Goal: Task Accomplishment & Management: Use online tool/utility

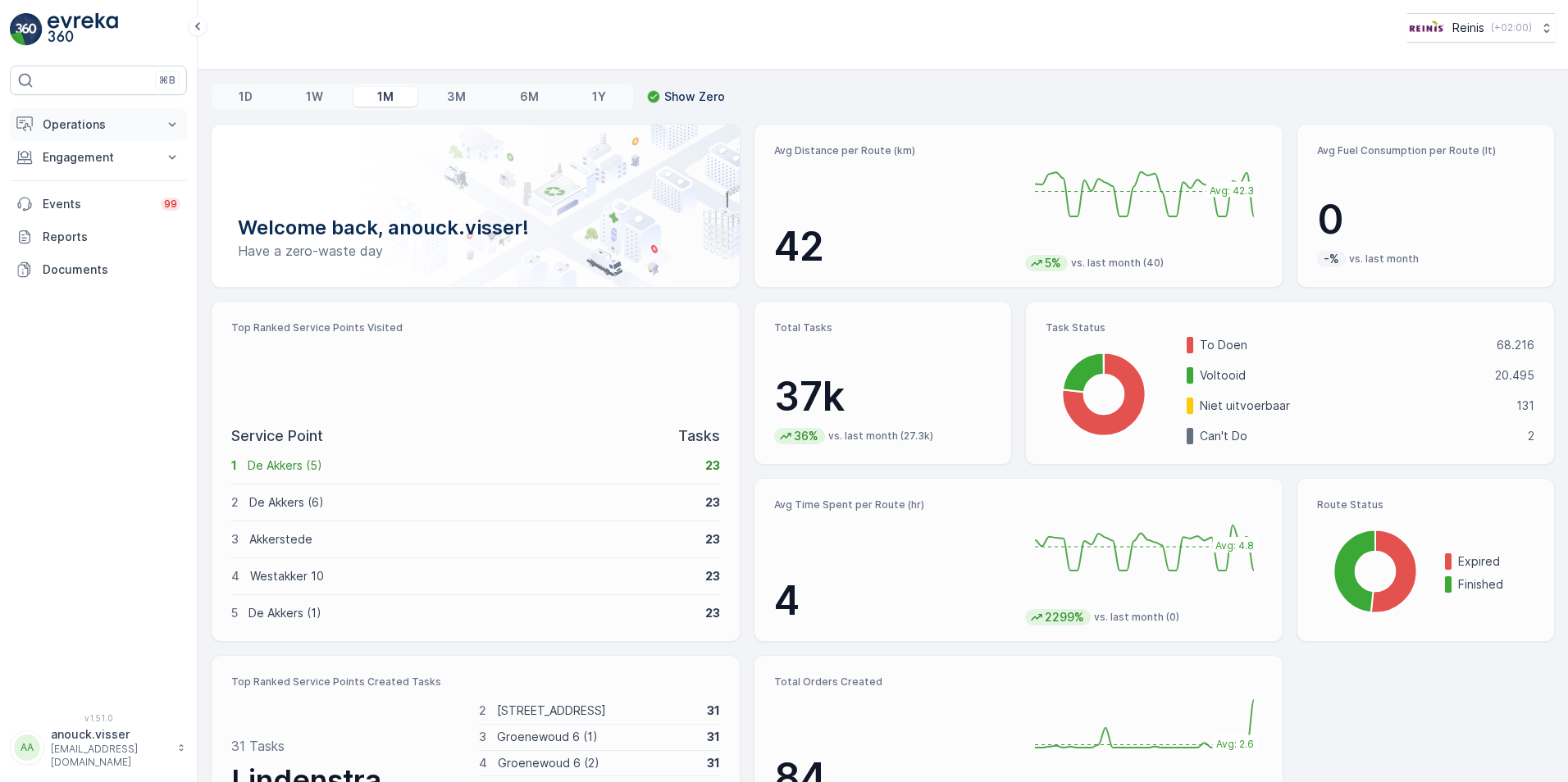
click at [138, 127] on p "Operations" at bounding box center [98, 124] width 111 height 17
click at [113, 193] on p "Routes & Tasks" at bounding box center [83, 198] width 84 height 17
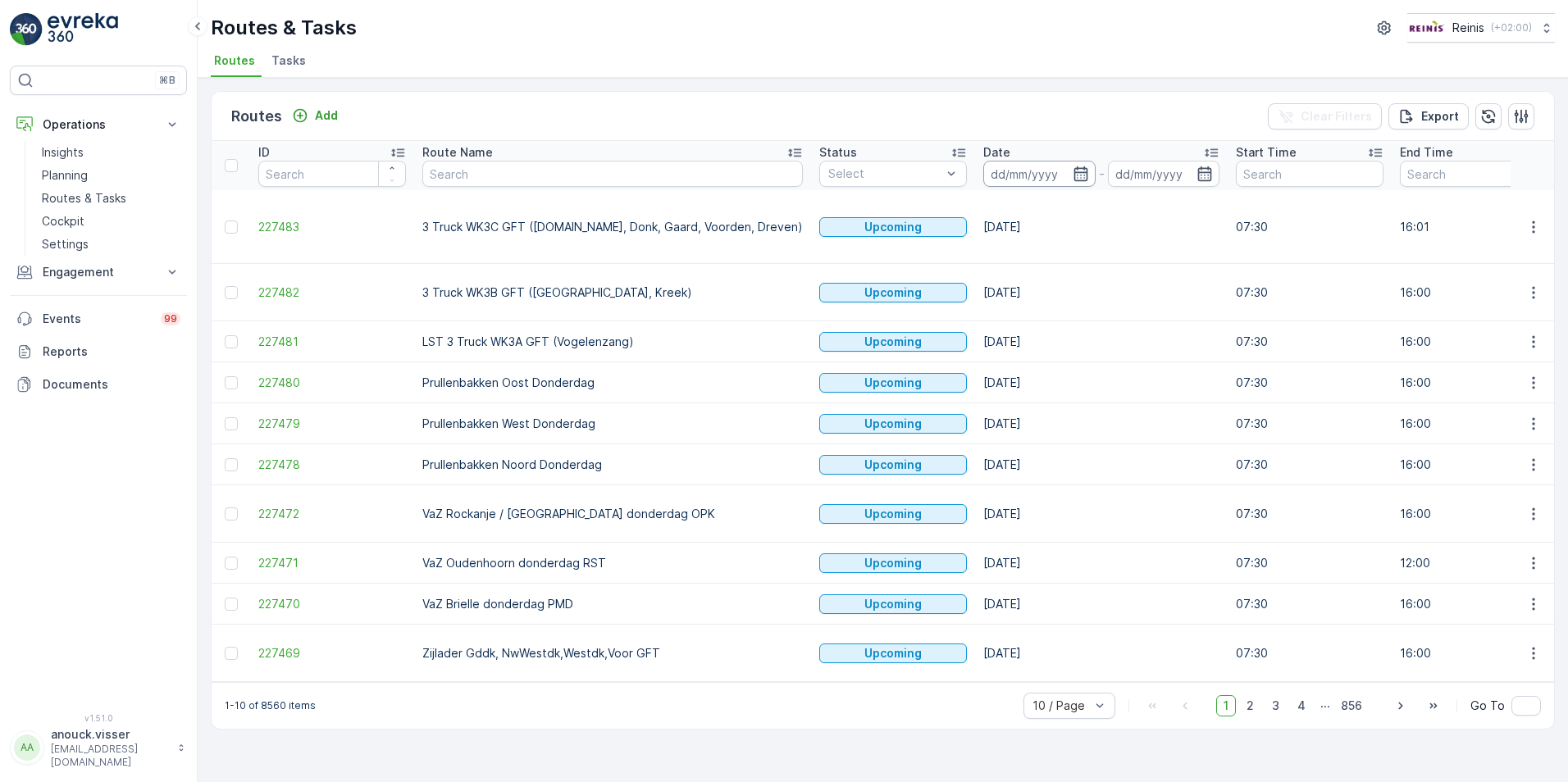
click at [1005, 182] on input at bounding box center [1039, 174] width 112 height 26
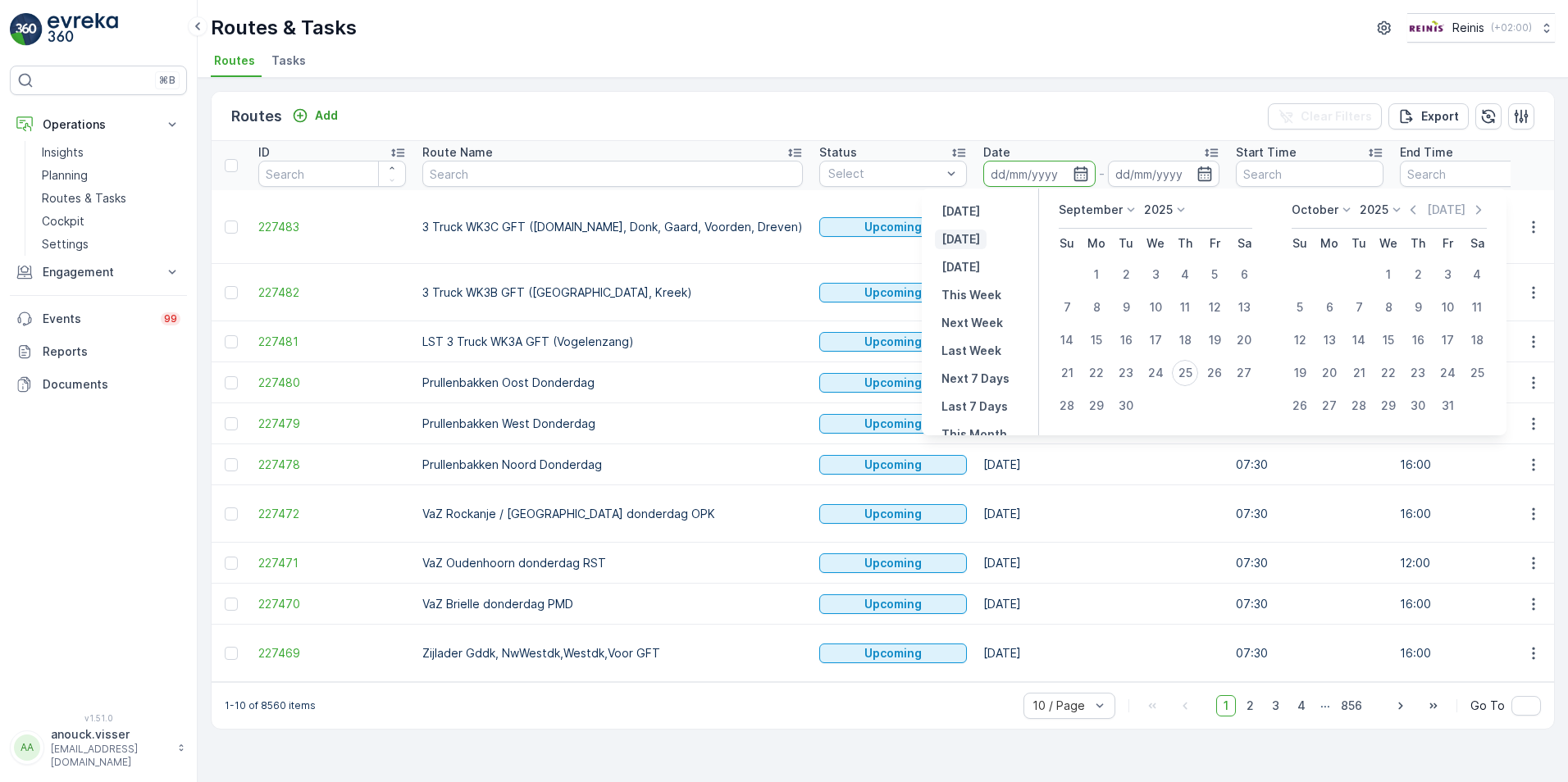
click at [960, 242] on p "[DATE]" at bounding box center [960, 239] width 38 height 17
type input "[DATE]"
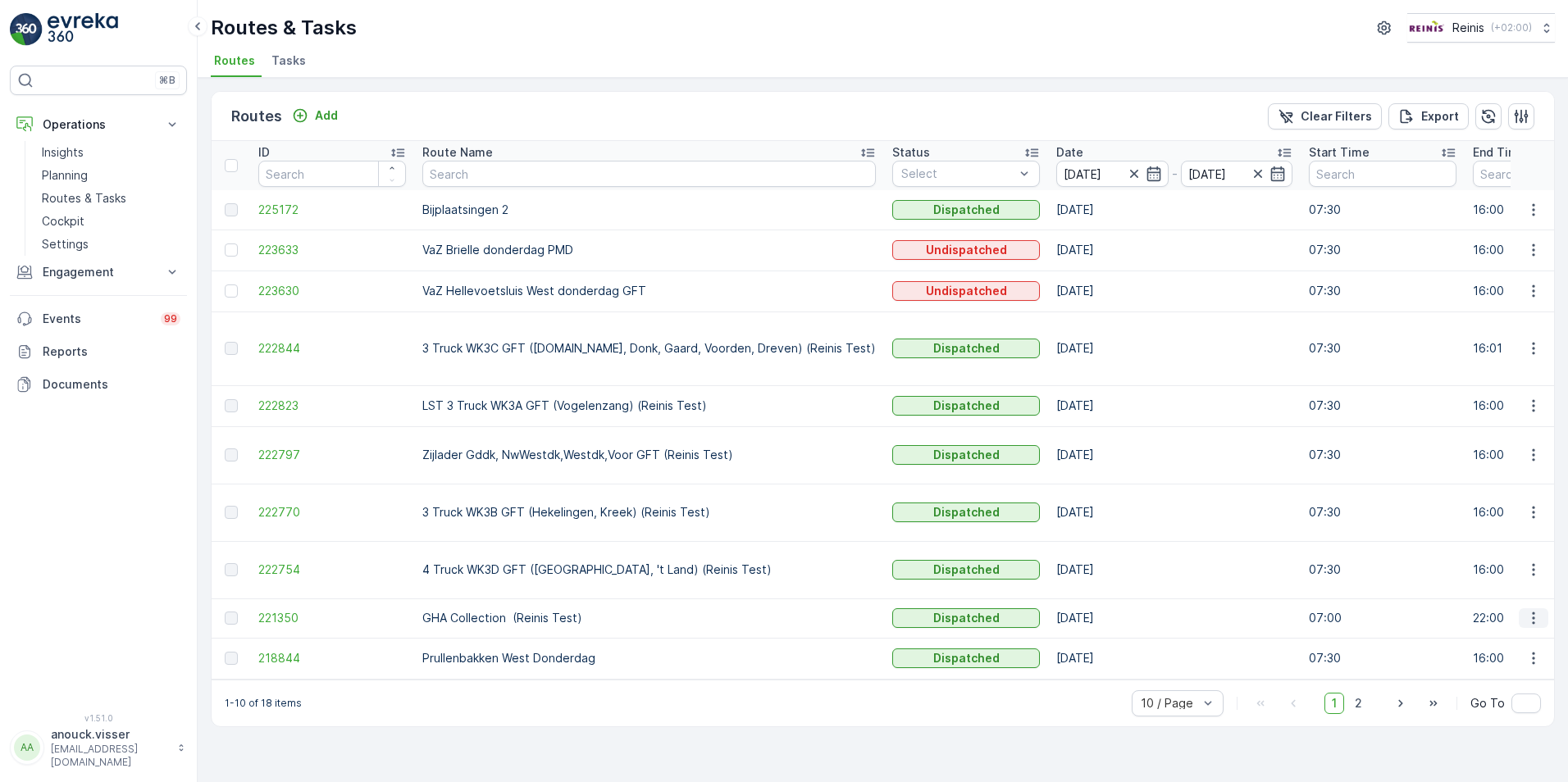
click at [1538, 610] on icon "button" at bounding box center [1533, 618] width 17 height 17
click at [1527, 593] on span "See More Details" at bounding box center [1494, 593] width 95 height 17
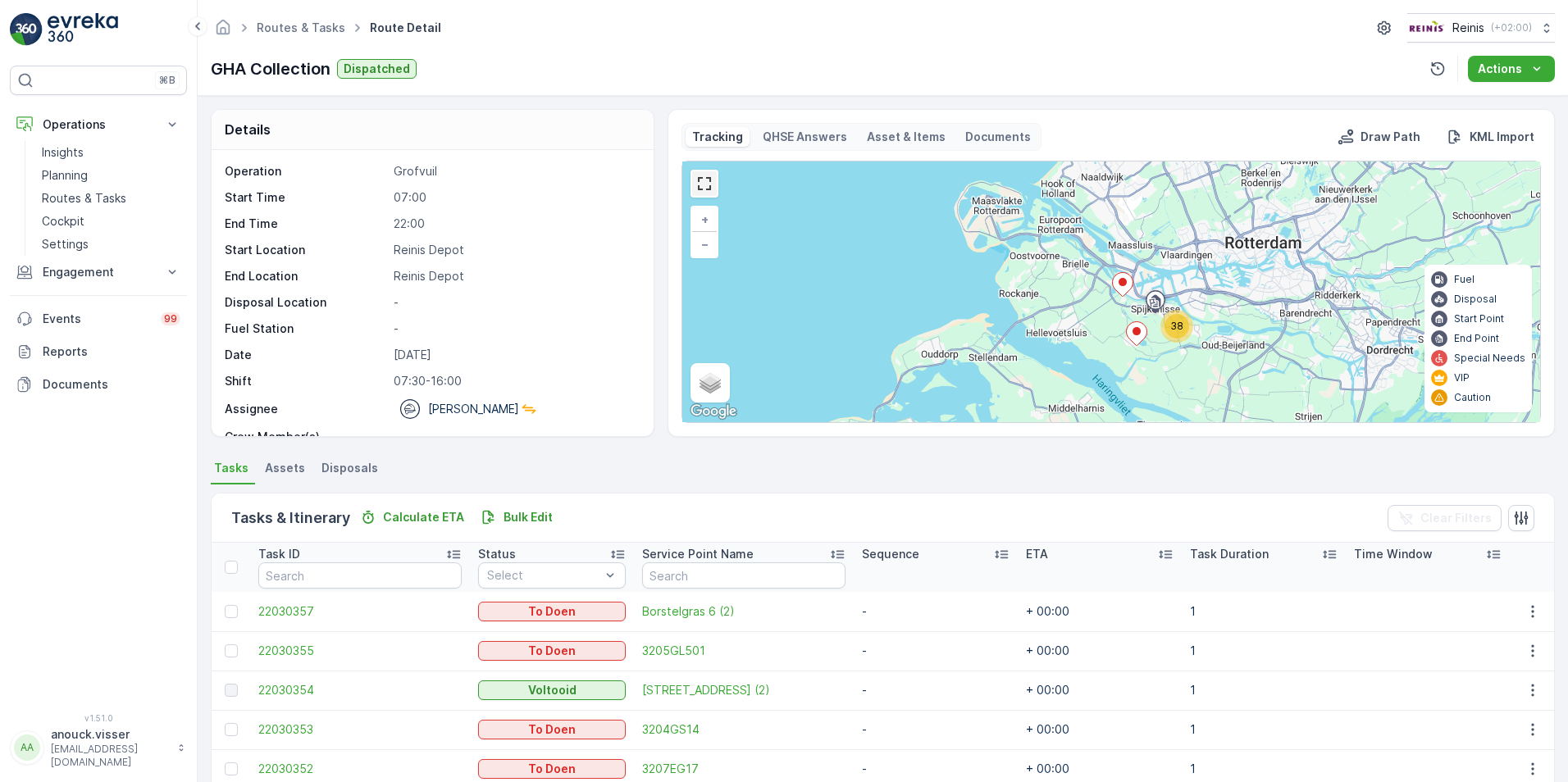
click at [707, 189] on link at bounding box center [704, 183] width 24 height 24
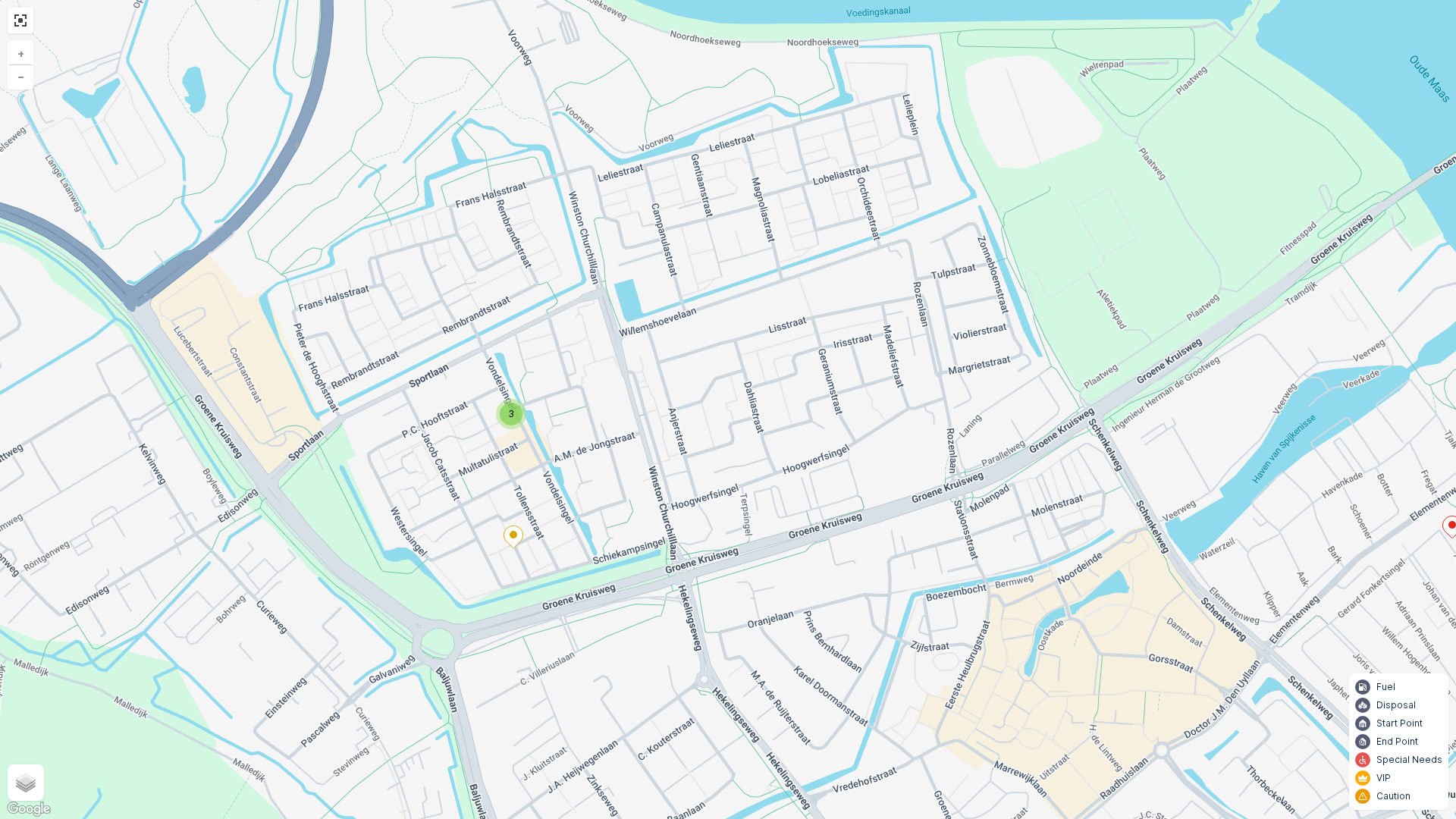
drag, startPoint x: 561, startPoint y: 334, endPoint x: 644, endPoint y: 465, distance: 155.1
click at [644, 465] on div "2 3 2 + − Satellite Roadmap Terrain Hybrid Leaflet Keyboard shortcuts Map Data …" at bounding box center [728, 409] width 1456 height 819
click at [506, 414] on div "3" at bounding box center [511, 414] width 22 height 23
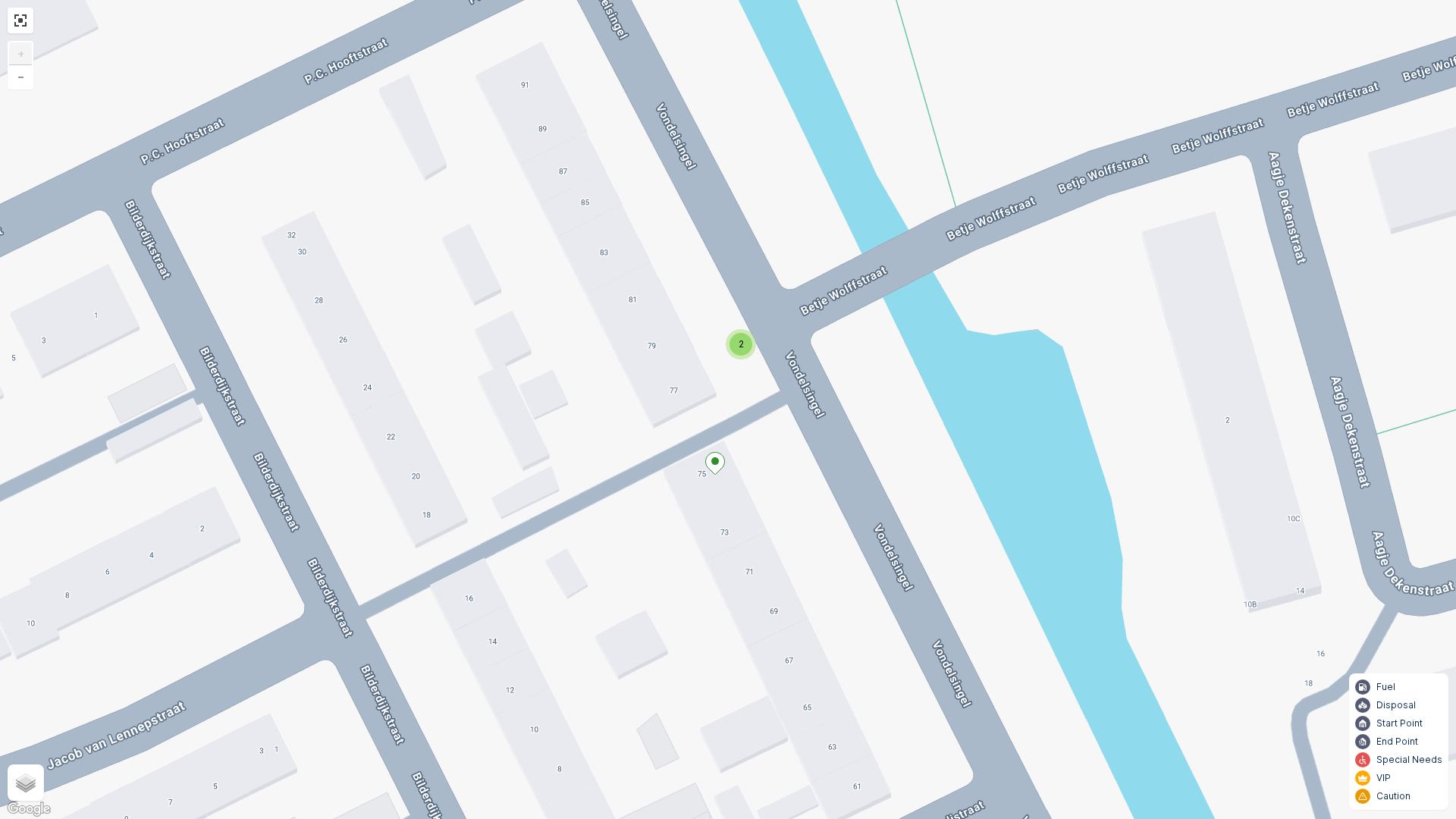
click at [721, 465] on icon at bounding box center [715, 463] width 19 height 22
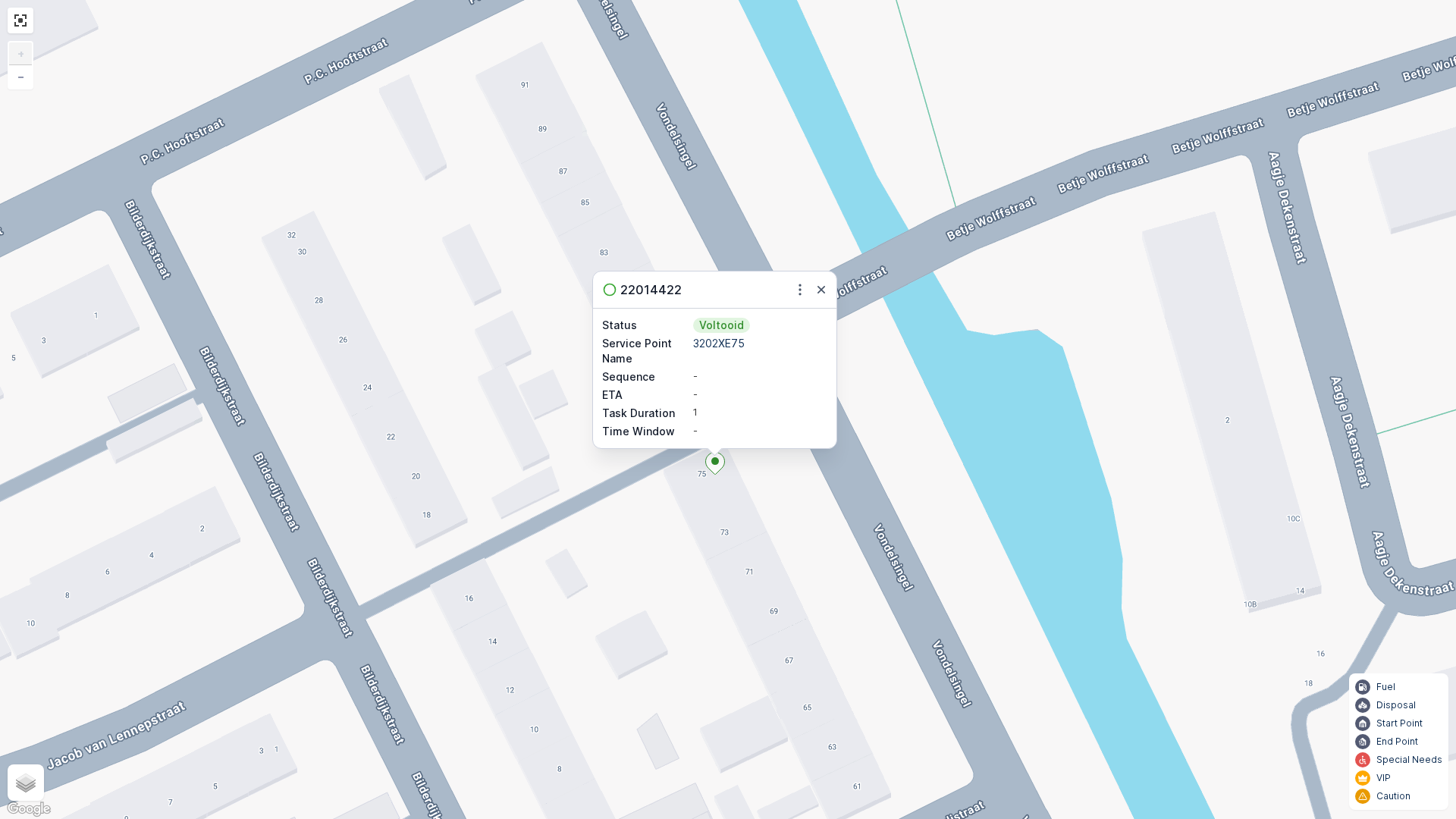
click at [862, 485] on div "2 22014422 Status Voltooid Service Point Name 3202XE75 Sequence - ETA - Task Du…" at bounding box center [728, 409] width 1456 height 819
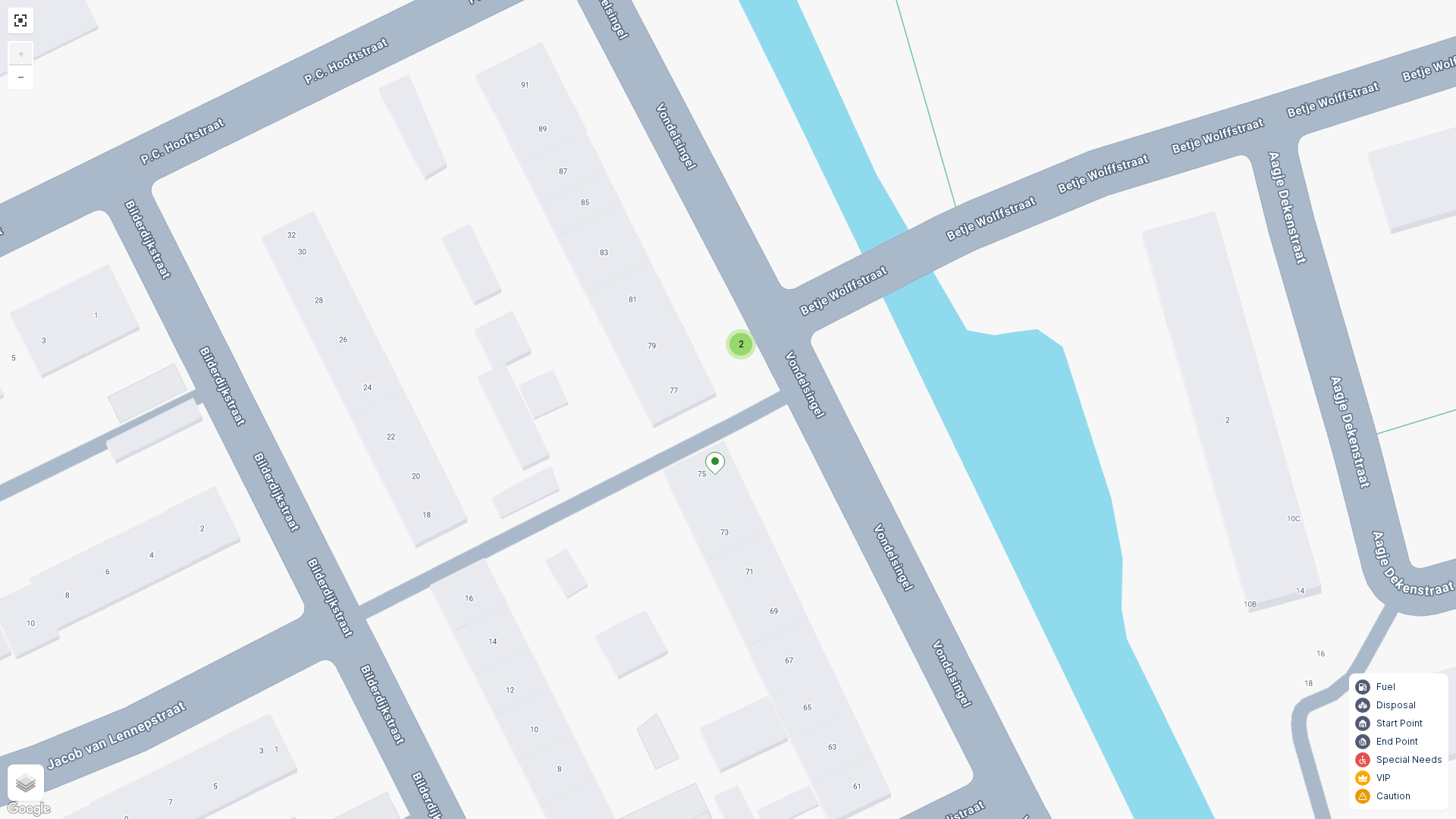
click at [731, 339] on div "2" at bounding box center [741, 344] width 22 height 23
click at [718, 338] on ellipse at bounding box center [714, 338] width 7 height 7
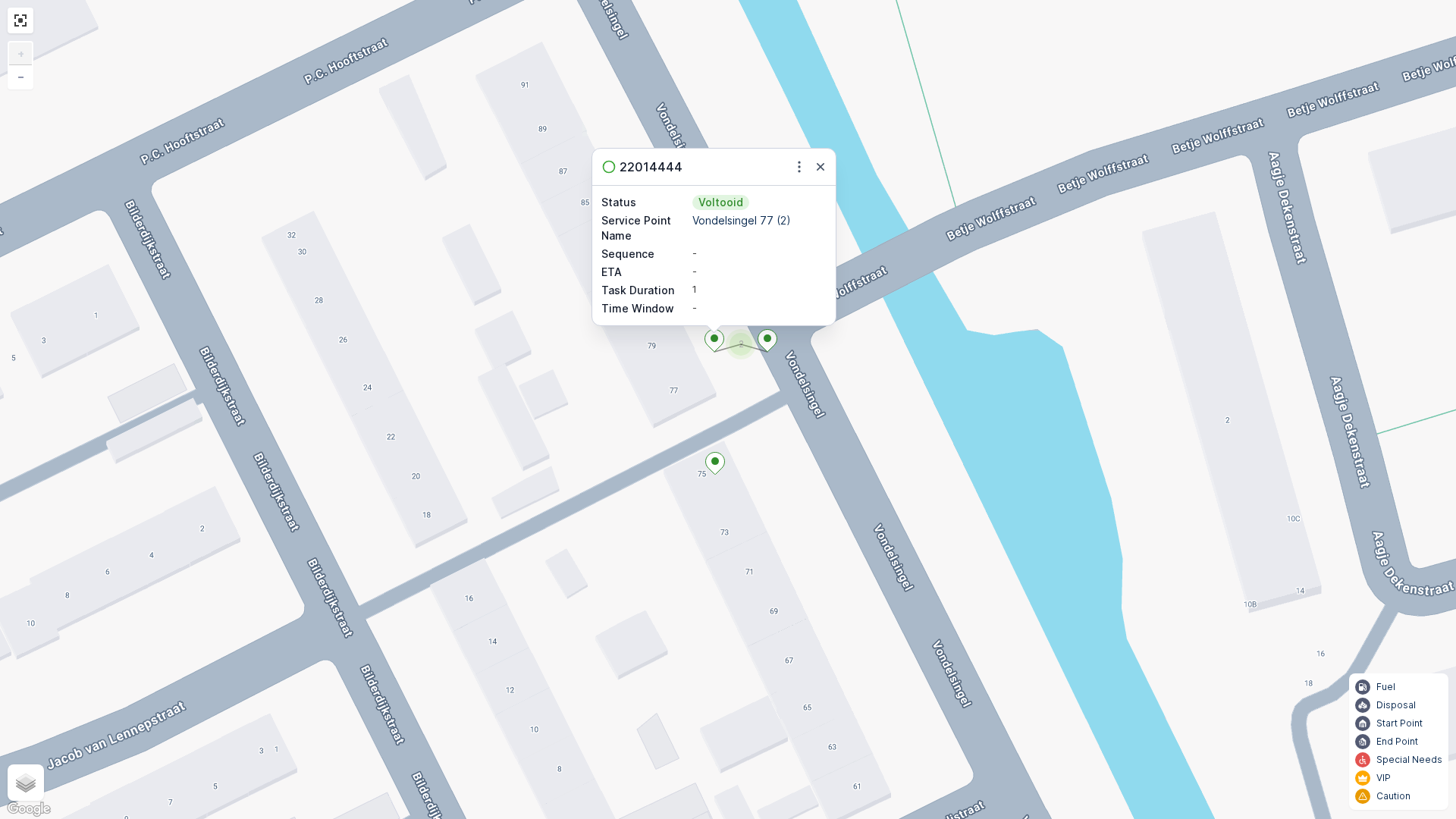
click at [767, 342] on ellipse at bounding box center [767, 338] width 7 height 7
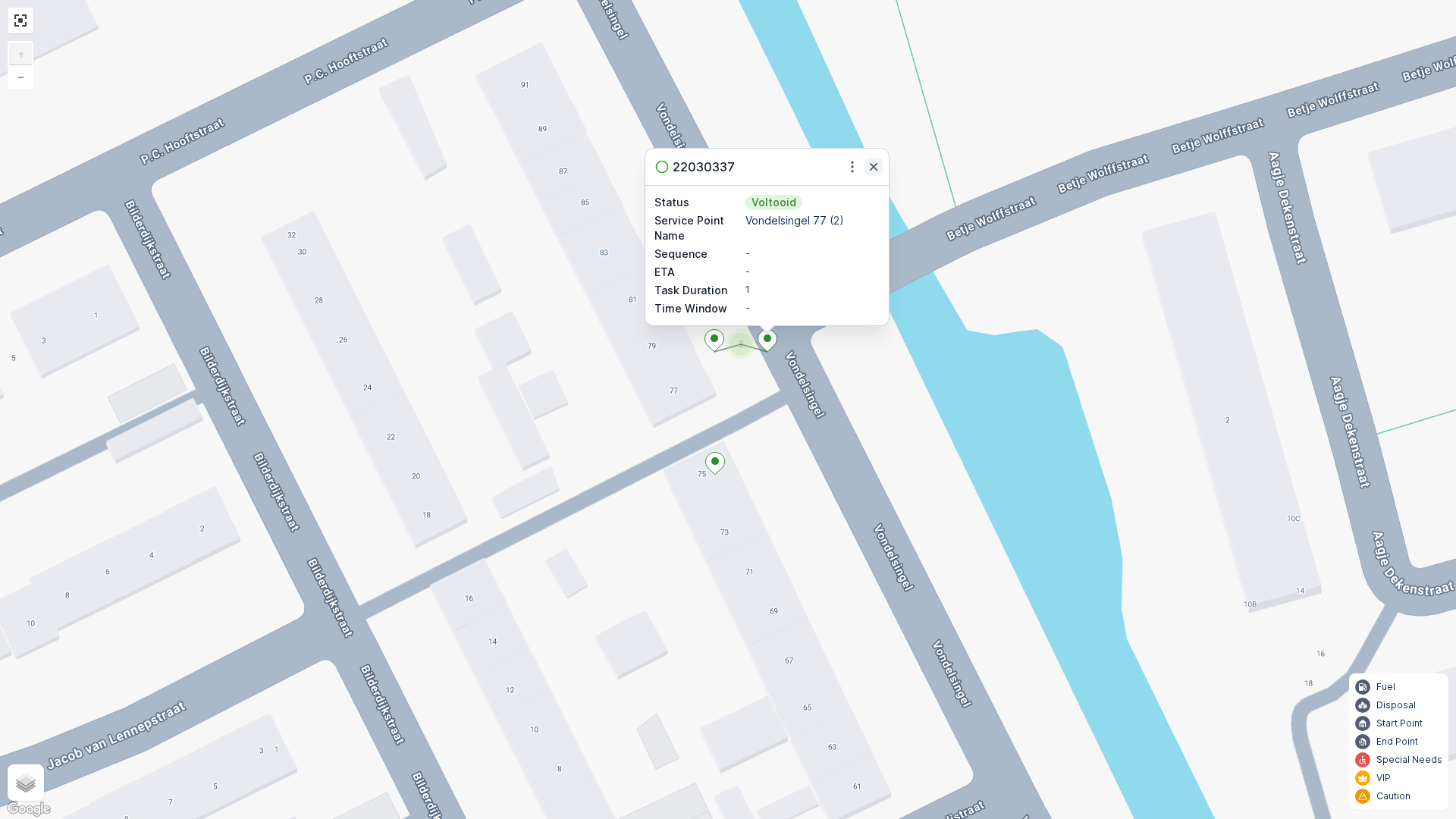
click at [878, 170] on icon "button" at bounding box center [873, 166] width 15 height 15
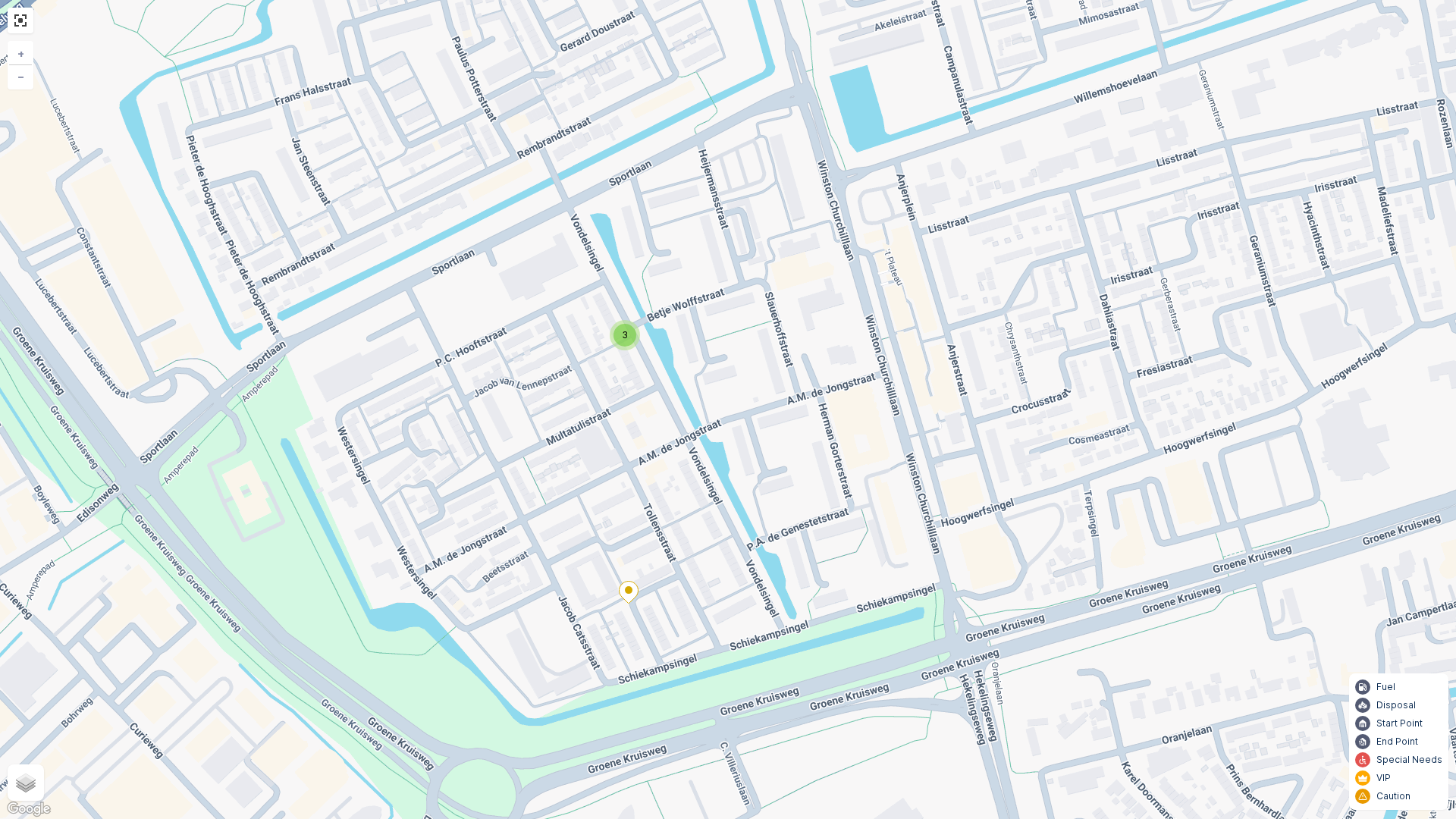
click at [635, 596] on icon at bounding box center [629, 592] width 19 height 22
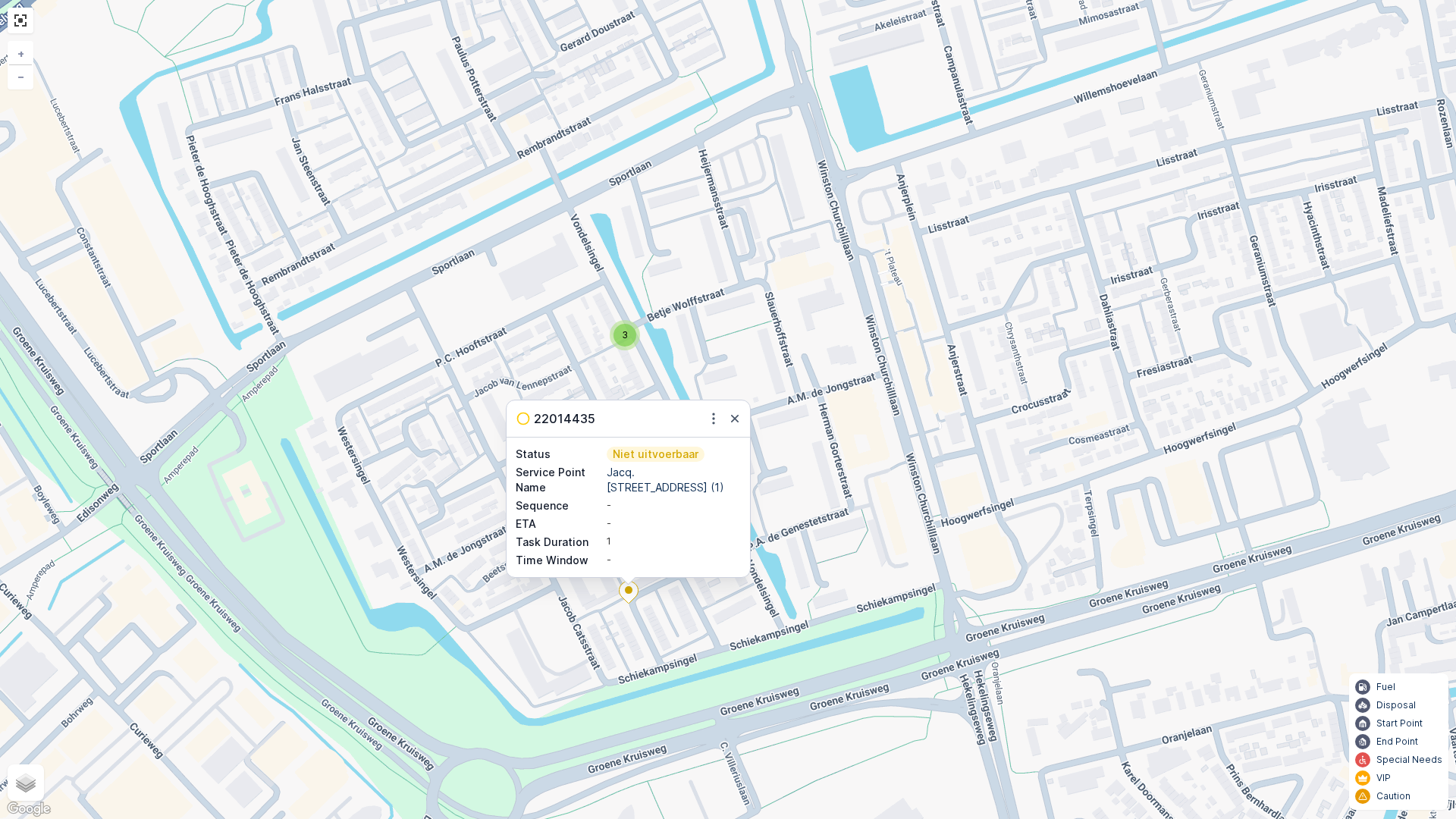
drag, startPoint x: 734, startPoint y: 416, endPoint x: 788, endPoint y: 397, distance: 57.2
click at [734, 416] on icon "button" at bounding box center [734, 418] width 15 height 15
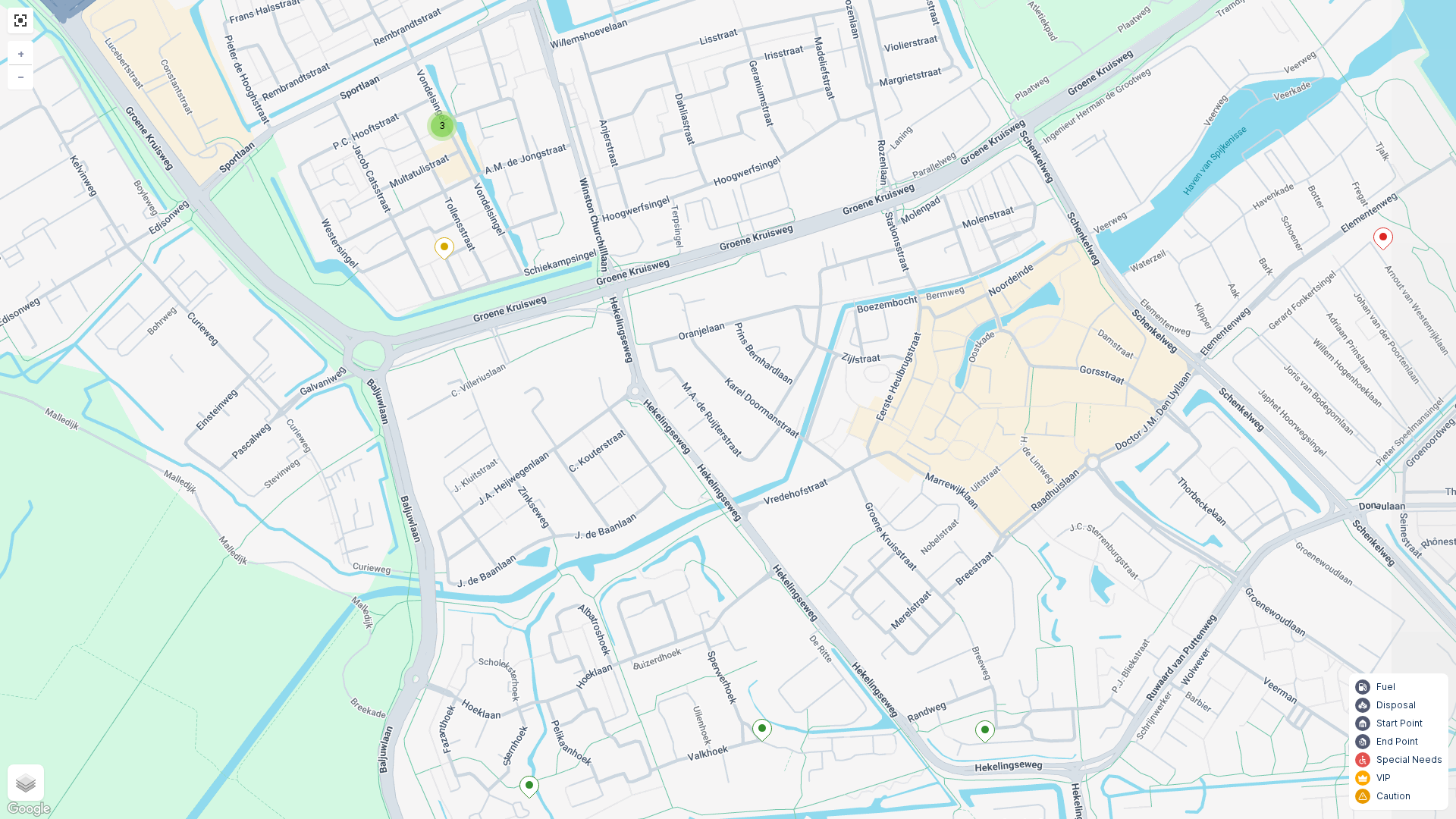
drag, startPoint x: 1019, startPoint y: 532, endPoint x: 732, endPoint y: 312, distance: 361.6
click at [713, 310] on div "2 3 2 + − Satellite Roadmap Terrain Hybrid Leaflet Keyboard shortcuts Map Data …" at bounding box center [728, 409] width 1456 height 819
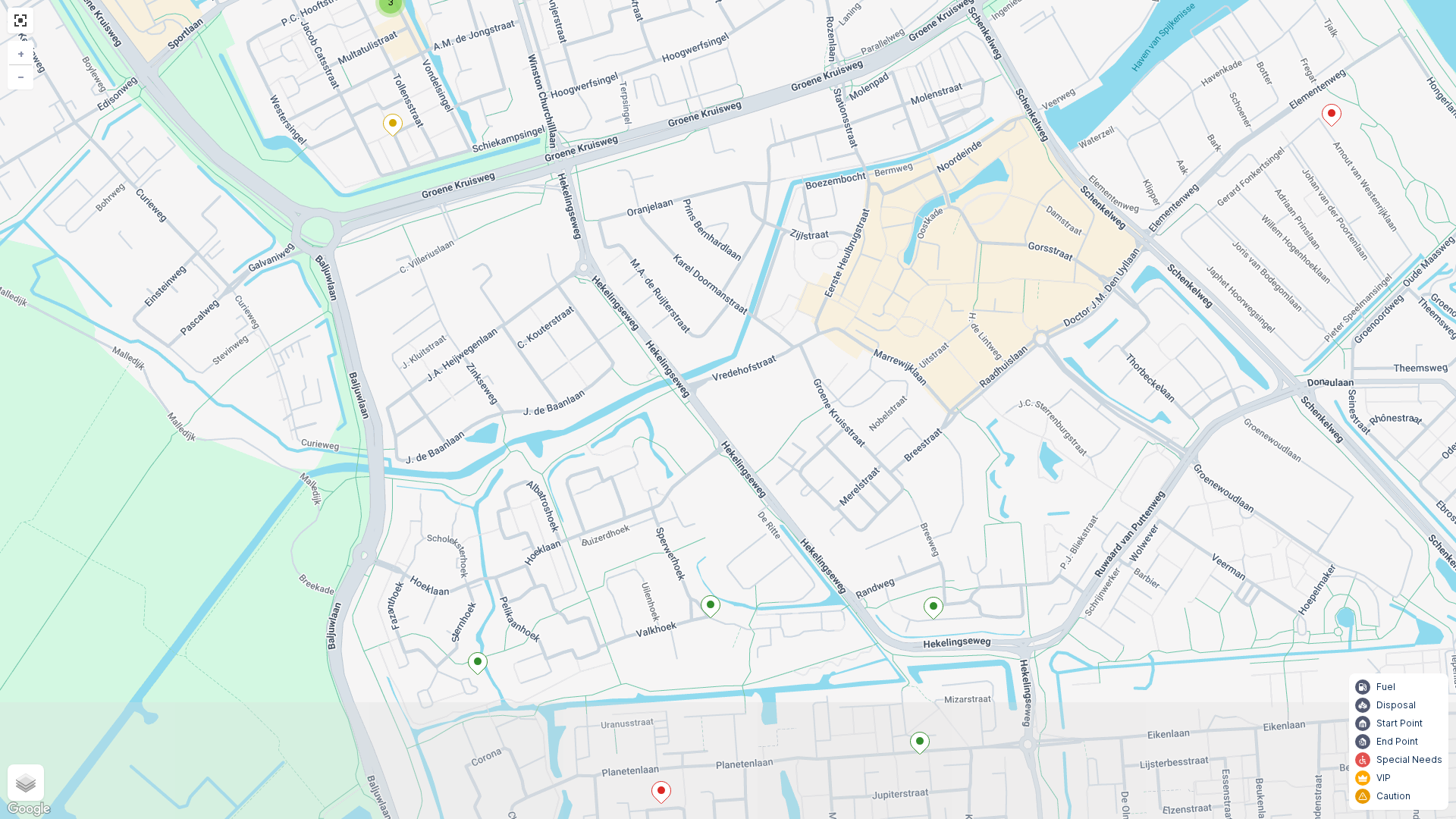
drag, startPoint x: 949, startPoint y: 523, endPoint x: 900, endPoint y: 401, distance: 131.5
click at [900, 401] on div "2 3 2 + − Satellite Roadmap Terrain Hybrid Leaflet Keyboard shortcuts Map Data …" at bounding box center [728, 409] width 1456 height 819
click at [474, 665] on icon at bounding box center [478, 663] width 19 height 22
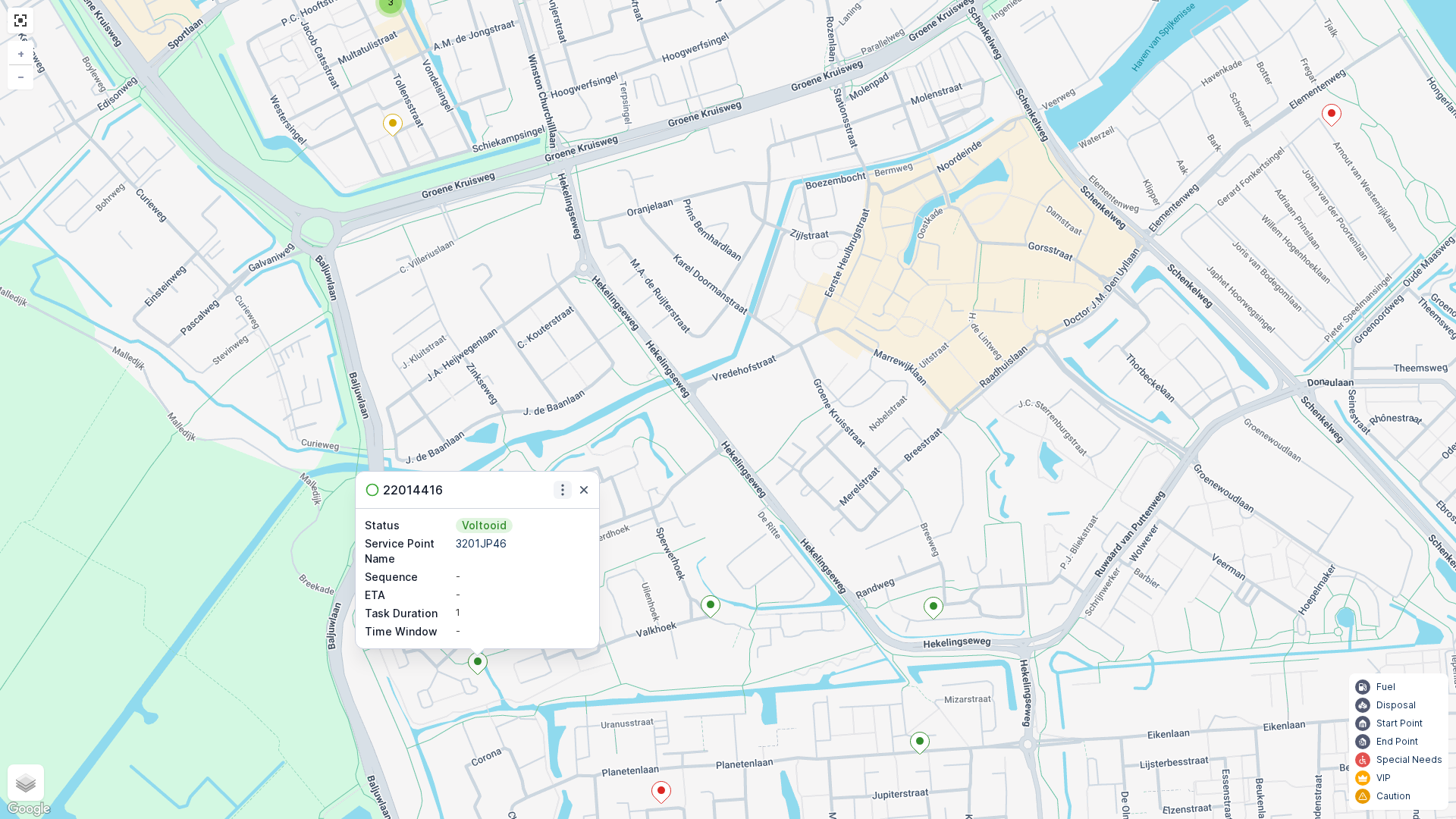
click at [564, 483] on icon "button" at bounding box center [562, 489] width 15 height 15
click at [538, 512] on span "See More Details" at bounding box center [549, 512] width 88 height 15
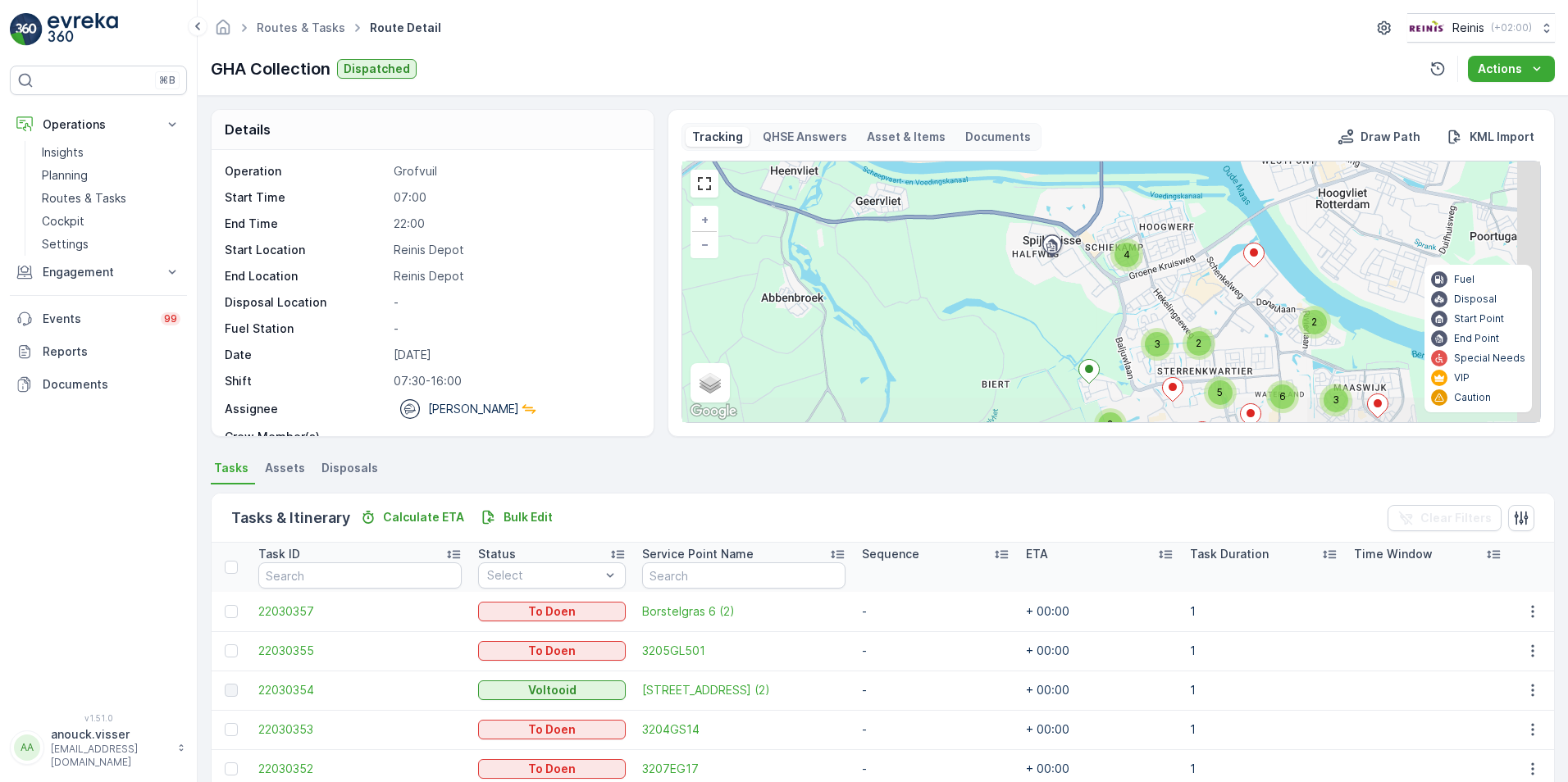
drag, startPoint x: 1224, startPoint y: 370, endPoint x: 1150, endPoint y: 309, distance: 95.9
click at [1150, 309] on div "2 3 2 4 3 3 2 5 6 2 + − Satellite Roadmap Terrain Hybrid Leaflet Keyboard short…" at bounding box center [1111, 292] width 858 height 261
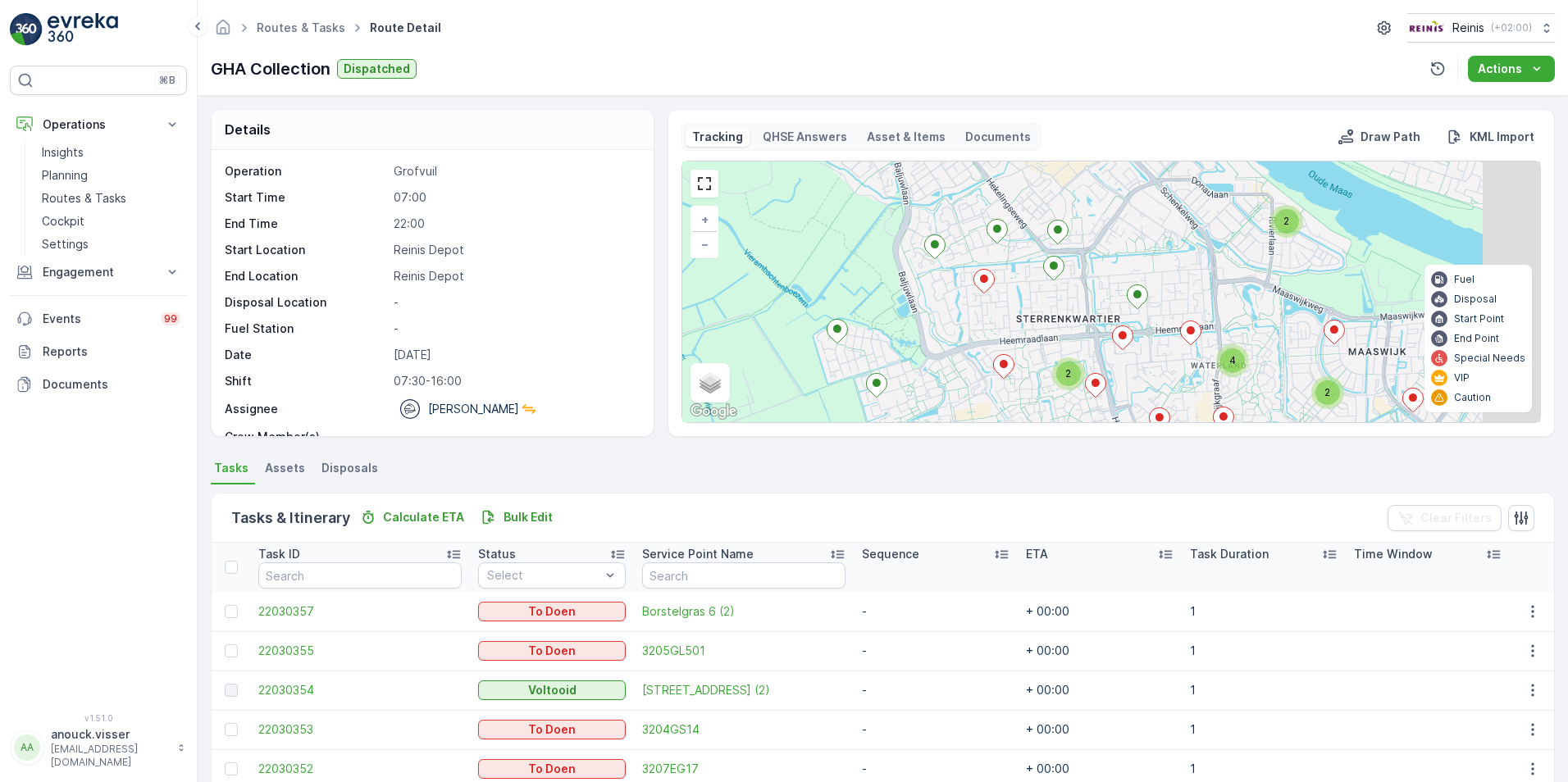
drag, startPoint x: 1203, startPoint y: 341, endPoint x: 1021, endPoint y: 272, distance: 194.6
click at [1019, 274] on div "3 3 2 2 4 2 + − Satellite Roadmap Terrain Hybrid Leaflet Keyboard shortcuts Map…" at bounding box center [1111, 292] width 858 height 261
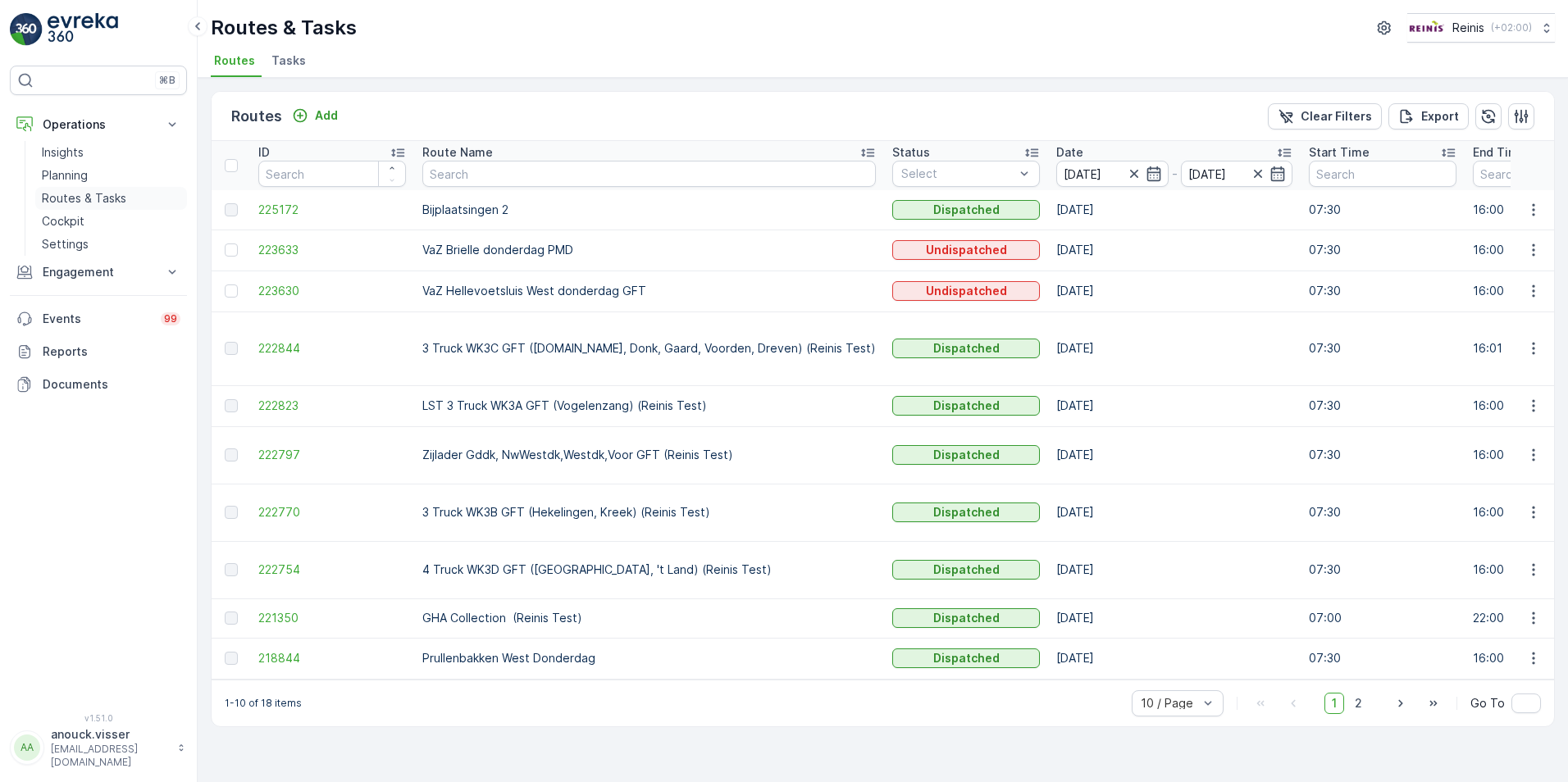
click at [101, 198] on p "Routes & Tasks" at bounding box center [83, 198] width 84 height 17
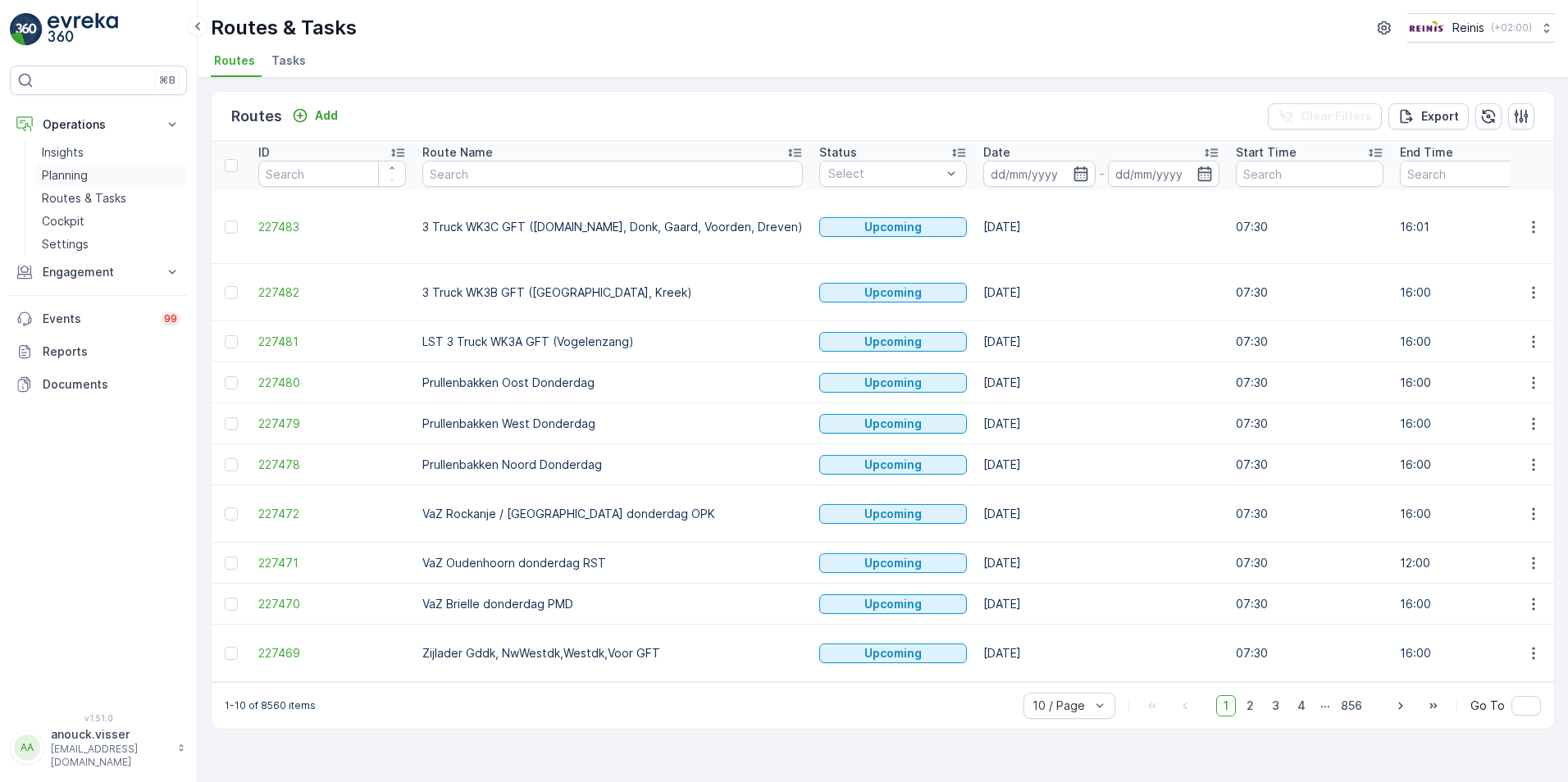
click at [91, 182] on link "Planning" at bounding box center [111, 176] width 152 height 23
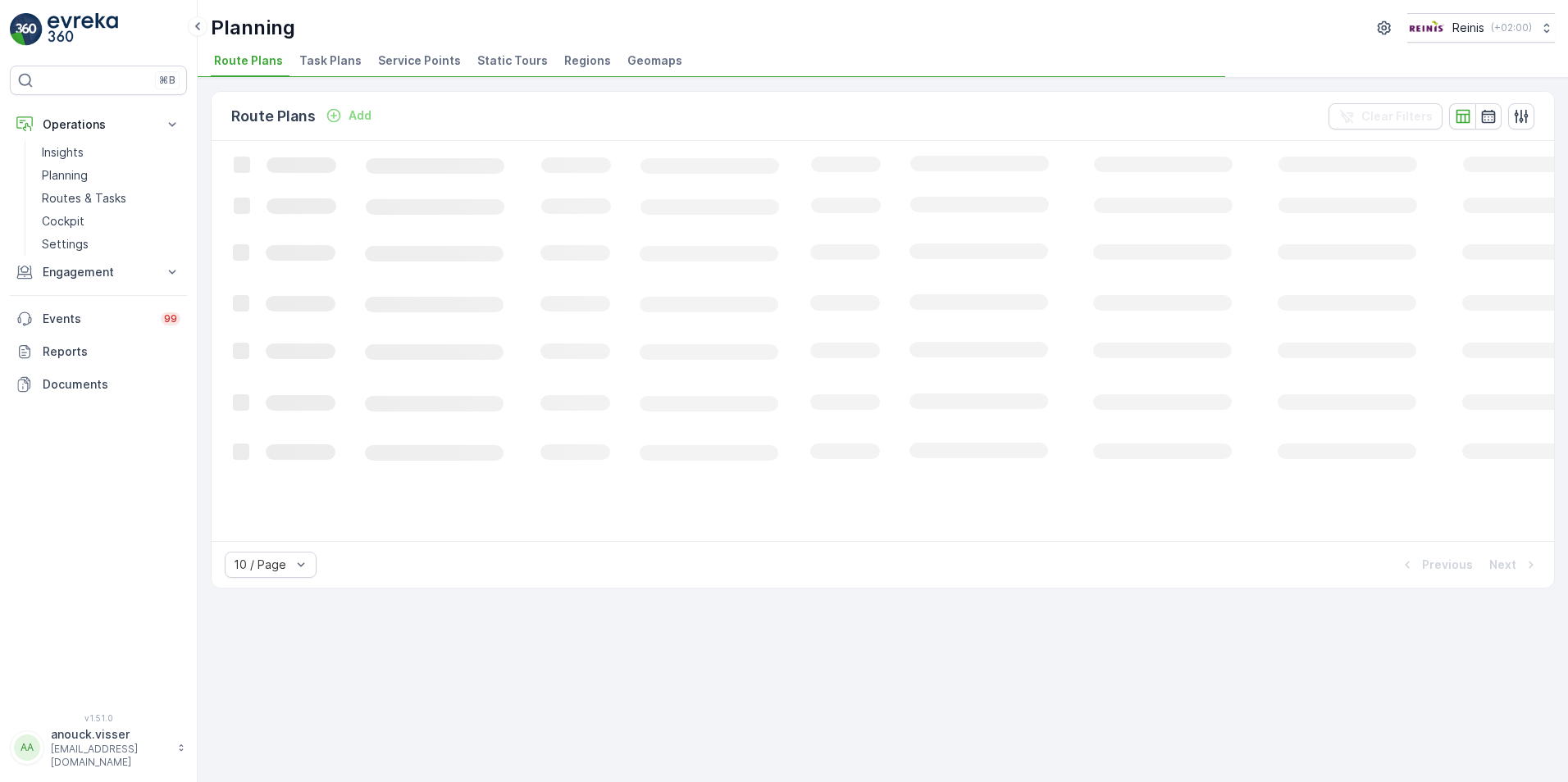
click at [439, 58] on span "Service Points" at bounding box center [419, 60] width 83 height 17
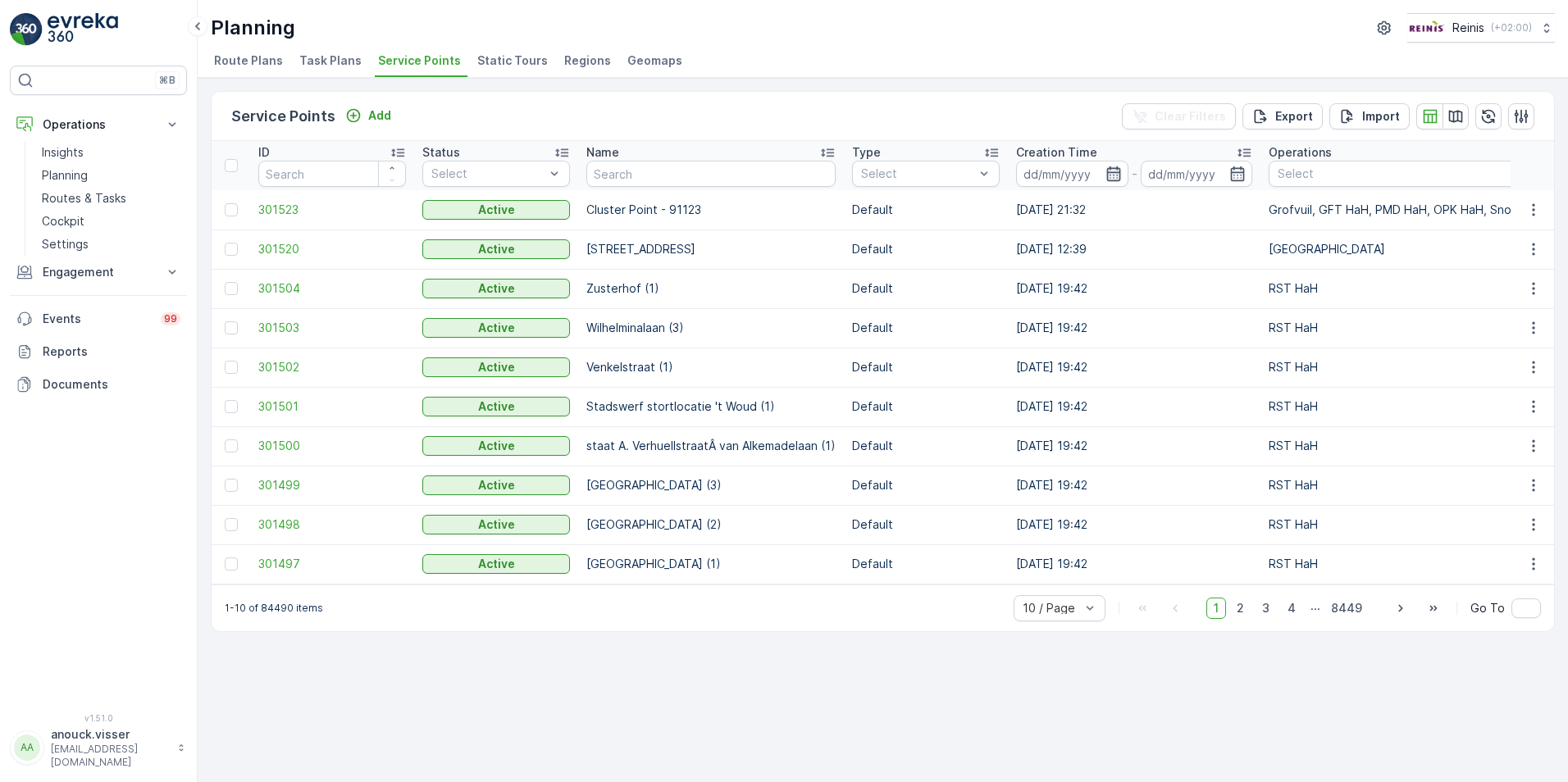
click at [1111, 164] on input at bounding box center [1072, 174] width 112 height 26
click at [765, 92] on div "Service Points Add Clear Filters Export Import" at bounding box center [882, 116] width 1343 height 50
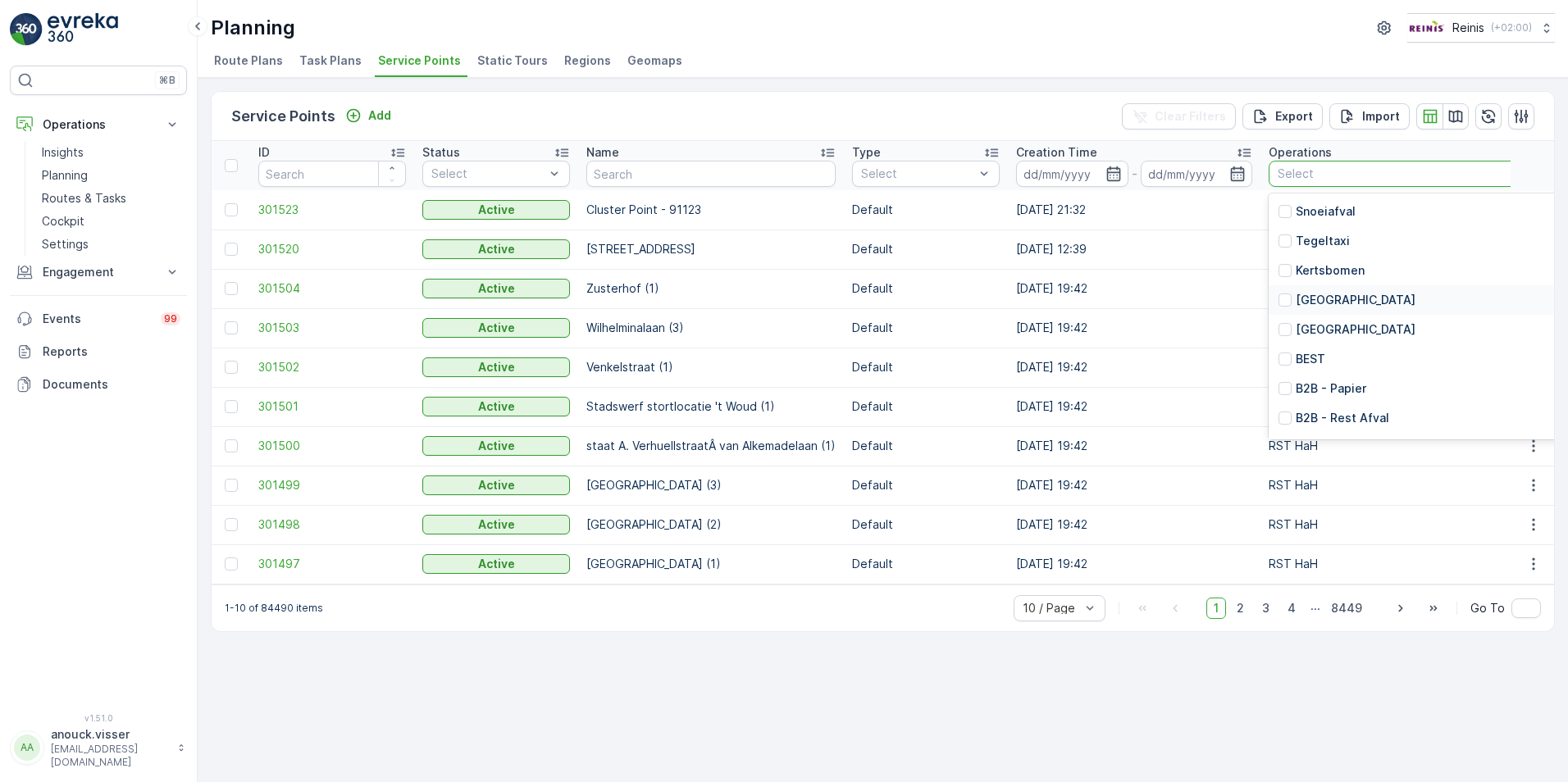
click at [1344, 302] on p "[GEOGRAPHIC_DATA]" at bounding box center [1356, 300] width 120 height 17
